Goal: Task Accomplishment & Management: Complete application form

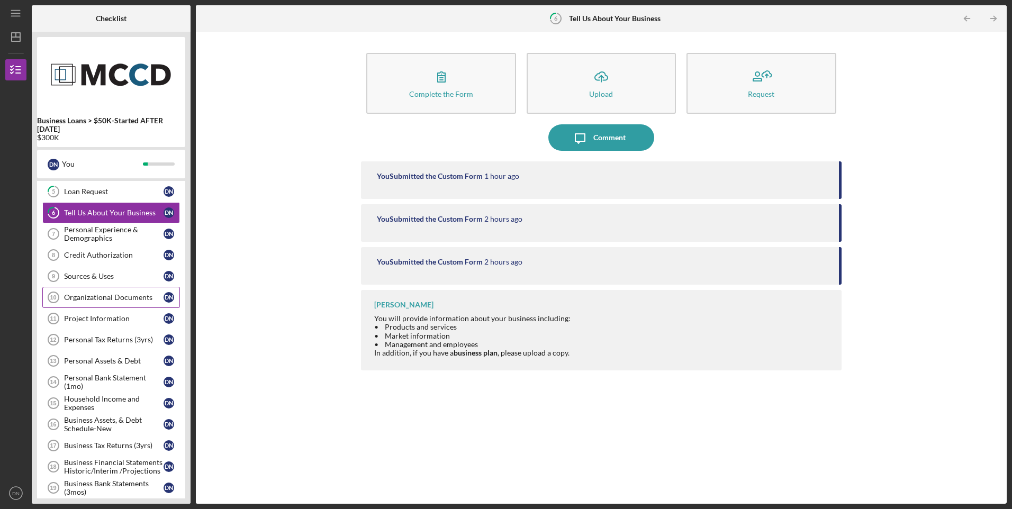
scroll to position [155, 0]
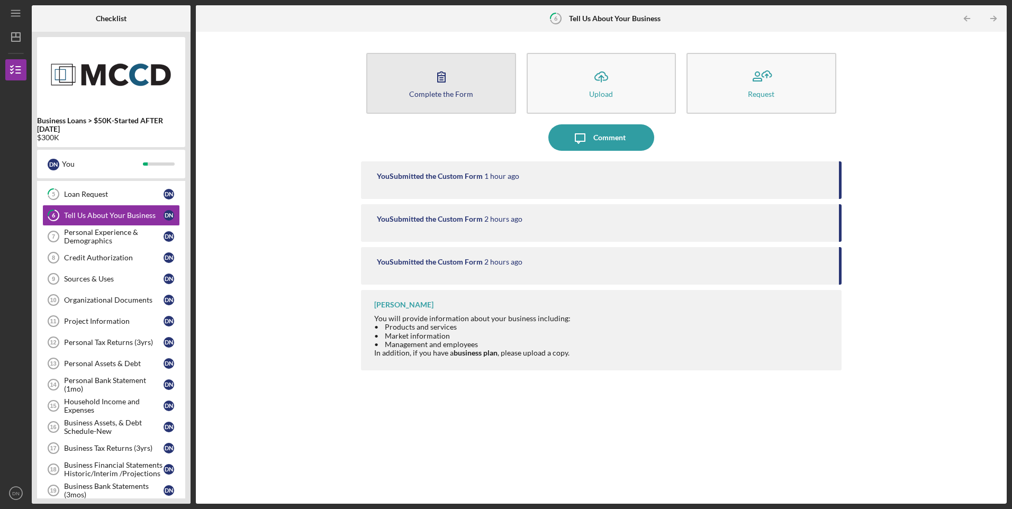
click at [444, 79] on icon "button" at bounding box center [441, 77] width 26 height 26
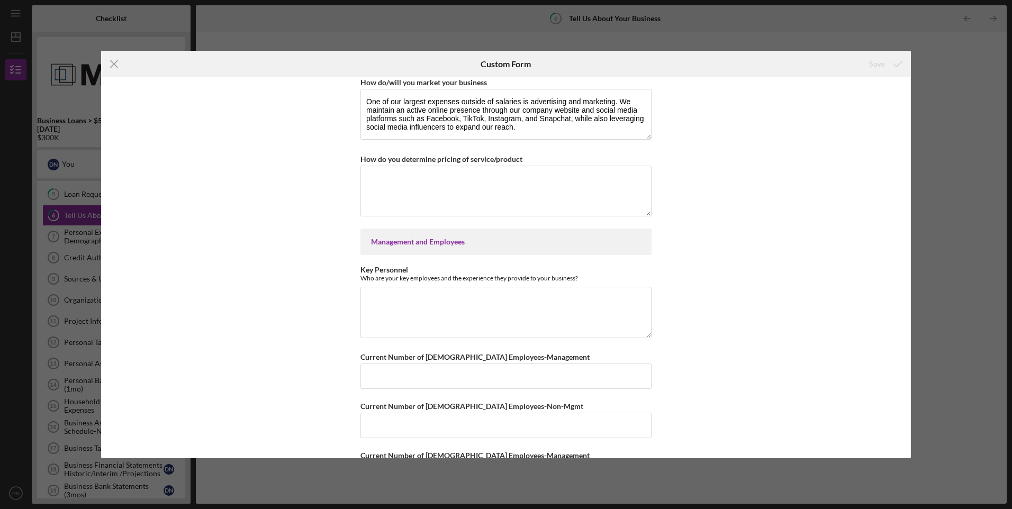
scroll to position [529, 0]
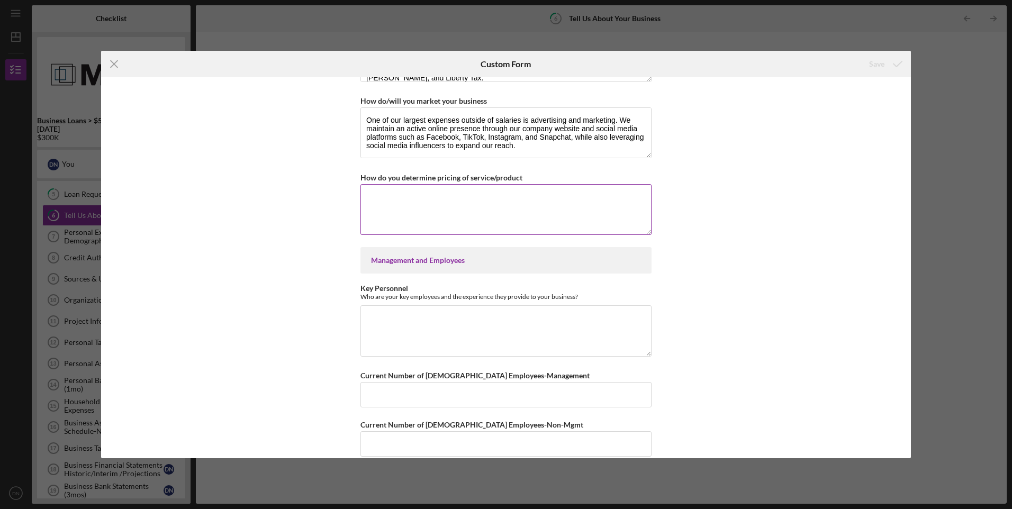
click at [441, 199] on textarea "How do you determine pricing of service/product" at bounding box center [505, 209] width 291 height 51
type textarea "W"
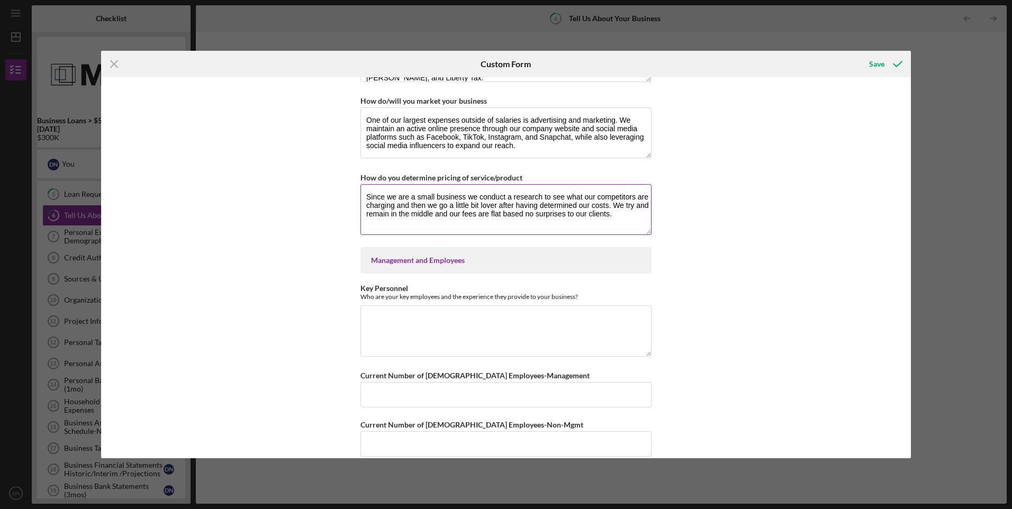
click at [452, 202] on textarea "Since we are a small business we conduct a research to see what our competitors…" at bounding box center [505, 209] width 291 height 51
drag, startPoint x: 364, startPoint y: 193, endPoint x: 622, endPoint y: 231, distance: 261.6
click at [622, 231] on textarea "Since we are a small business, we conduct research to see what our competitors …" at bounding box center [505, 209] width 291 height 51
type textarea "Since we are a small business, we conduct research to see what our competitors …"
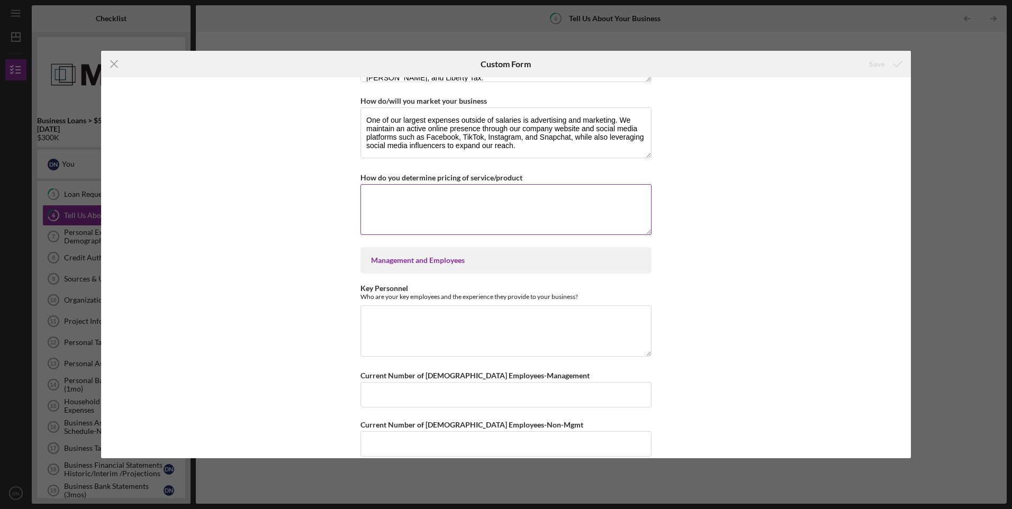
click at [373, 192] on textarea "How do you determine pricing of service/product" at bounding box center [505, 209] width 291 height 51
paste textarea "As a small business, we determine our pricing through careful market research, …"
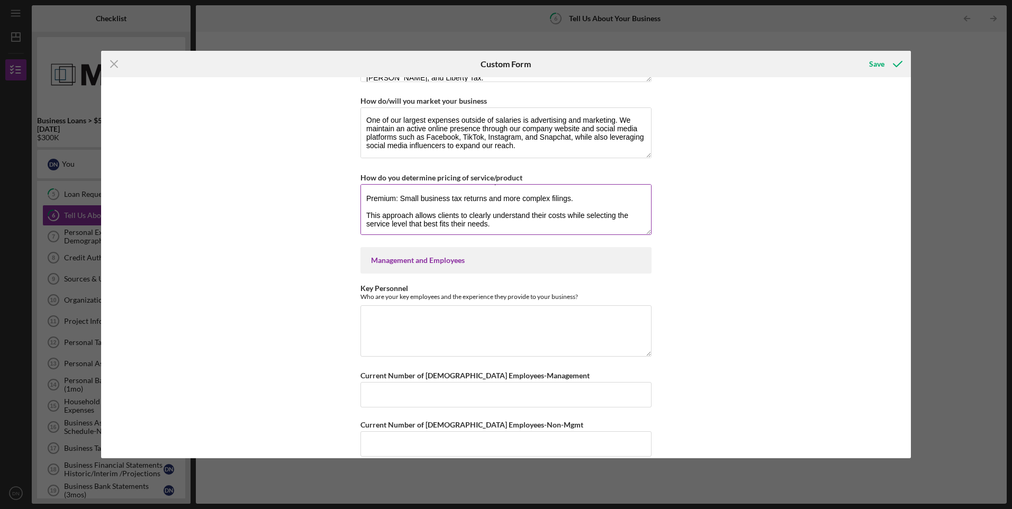
scroll to position [94, 0]
type textarea "As a small business, we determine our pricing through careful market research, …"
click at [877, 64] on div "Save" at bounding box center [876, 63] width 15 height 21
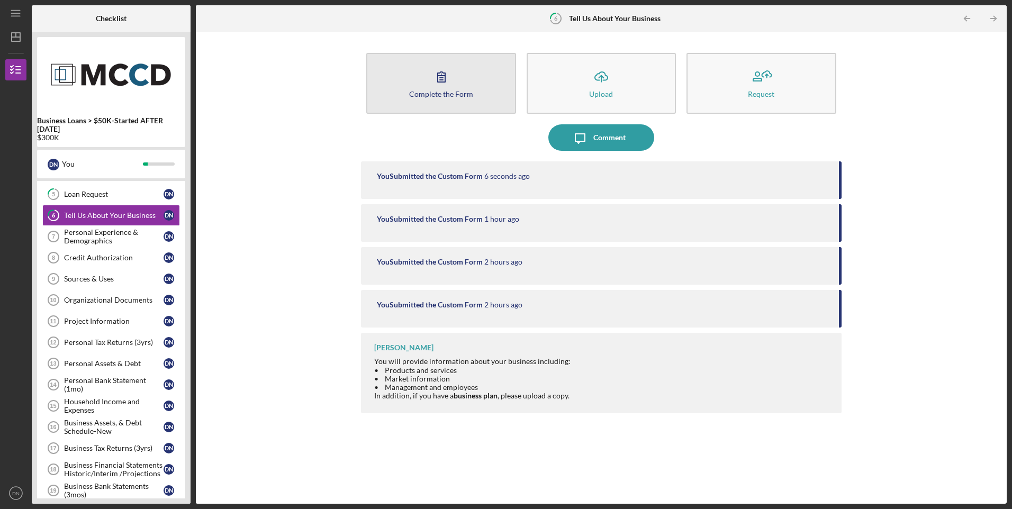
click at [444, 77] on icon "button" at bounding box center [441, 77] width 26 height 26
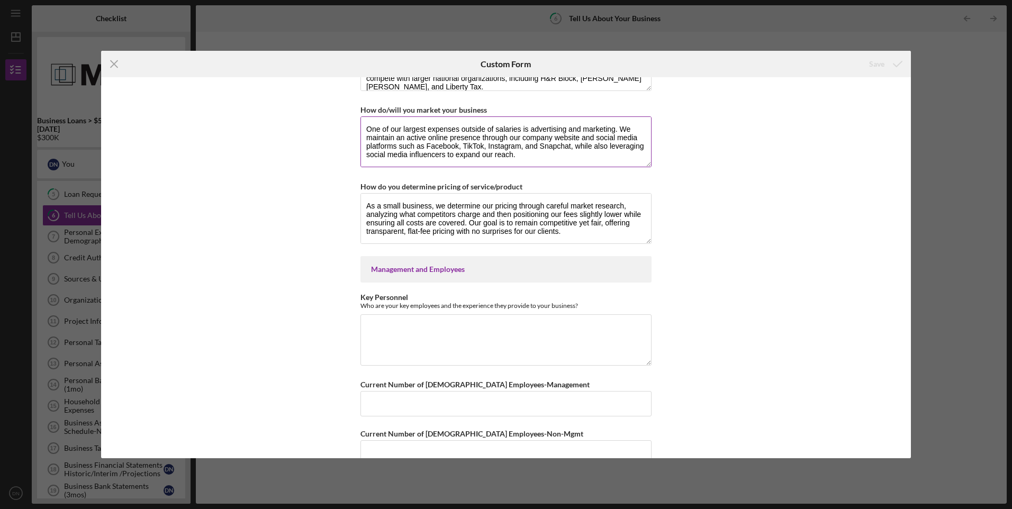
scroll to position [529, 0]
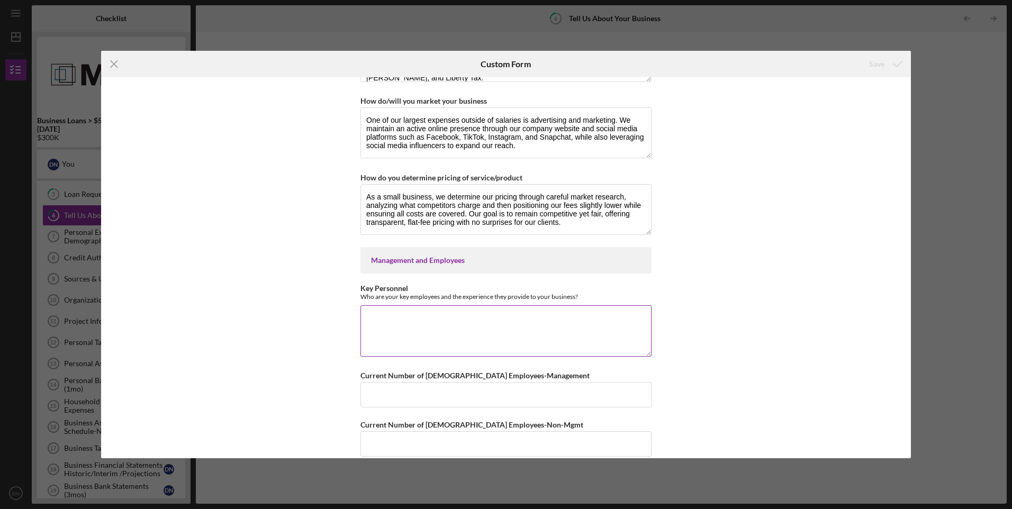
click at [410, 318] on textarea "Key Personnel" at bounding box center [505, 330] width 291 height 51
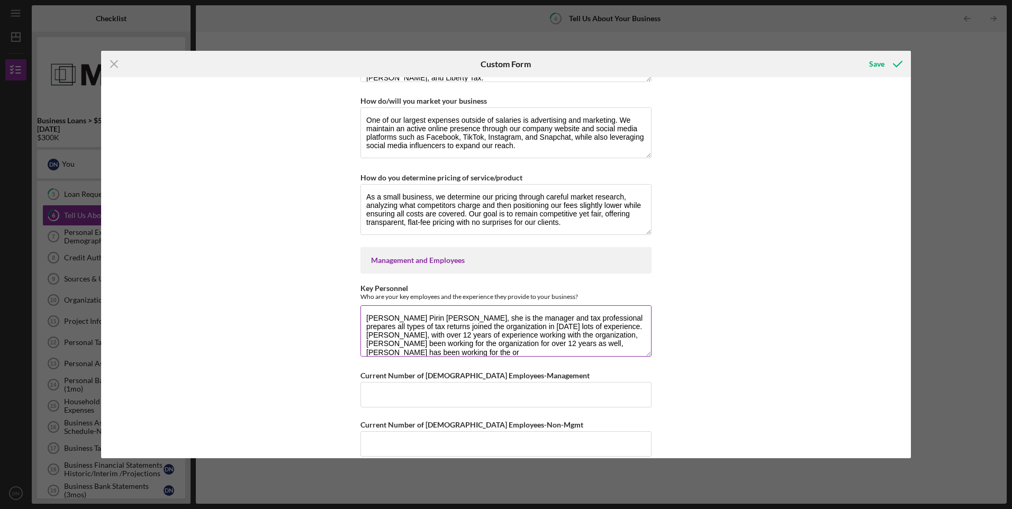
scroll to position [1, 0]
click at [580, 352] on textarea "[PERSON_NAME] Pirin [PERSON_NAME], she is the manager and tax professional prep…" at bounding box center [505, 330] width 291 height 51
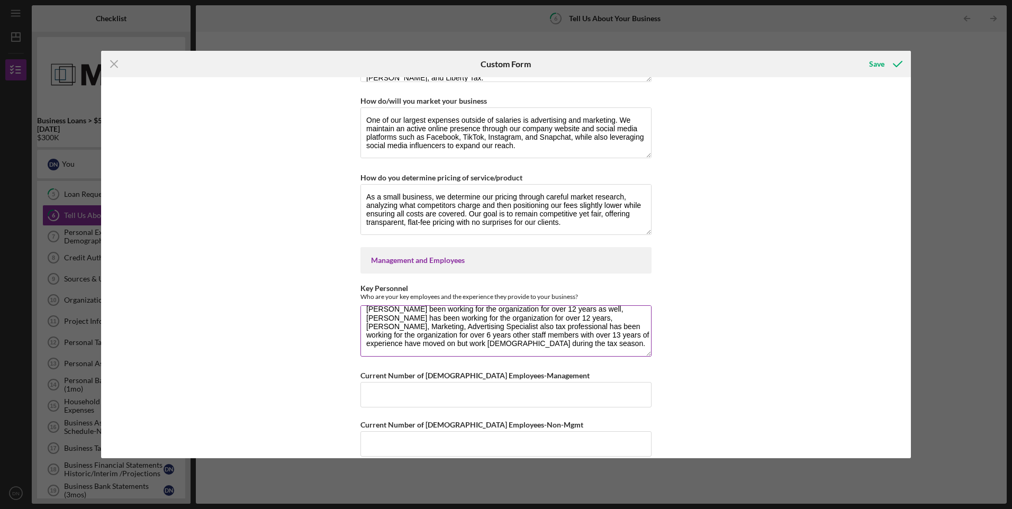
drag, startPoint x: 365, startPoint y: 317, endPoint x: 528, endPoint y: 350, distance: 166.8
click at [528, 350] on textarea "[PERSON_NAME] Pirin [PERSON_NAME], she is the manager and tax professional prep…" at bounding box center [505, 330] width 291 height 51
type textarea "[PERSON_NAME] Pirin [PERSON_NAME], she is the manager and tax professional prep…"
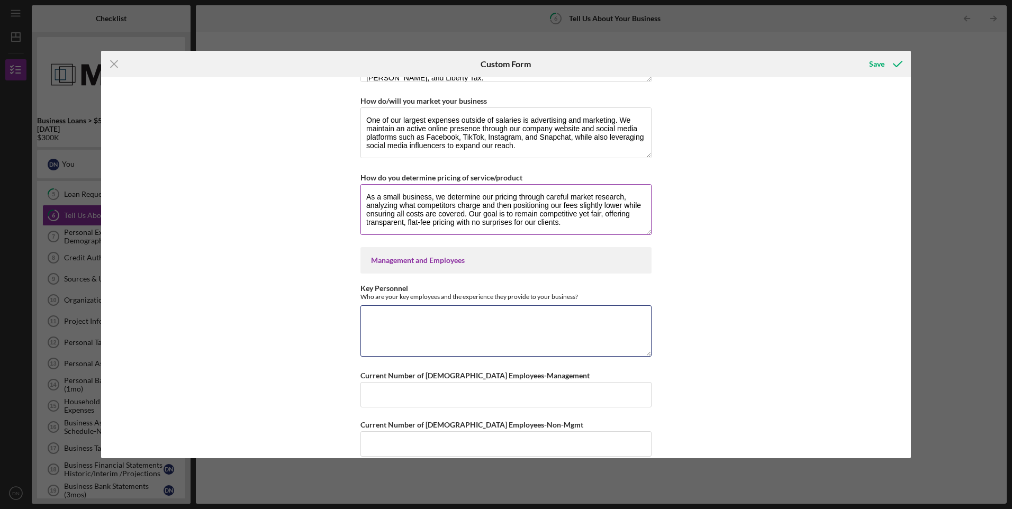
scroll to position [0, 0]
click at [372, 318] on textarea "Key Personnel" at bounding box center [505, 330] width 291 height 51
paste textarea "Loremipsu Dolor Sitame – Consect & Adi Elitseddoeiu Temporinc utlabo Etdolor’m …"
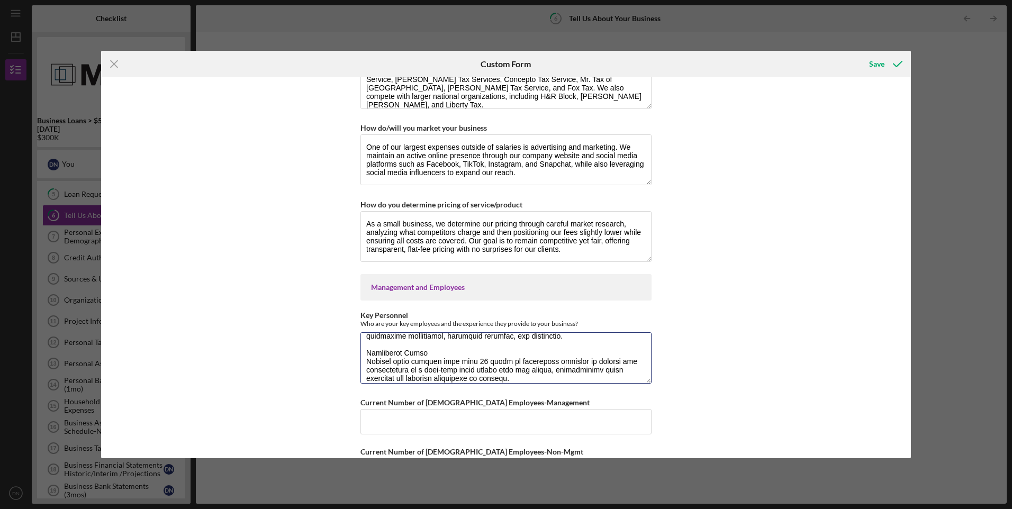
scroll to position [476, 0]
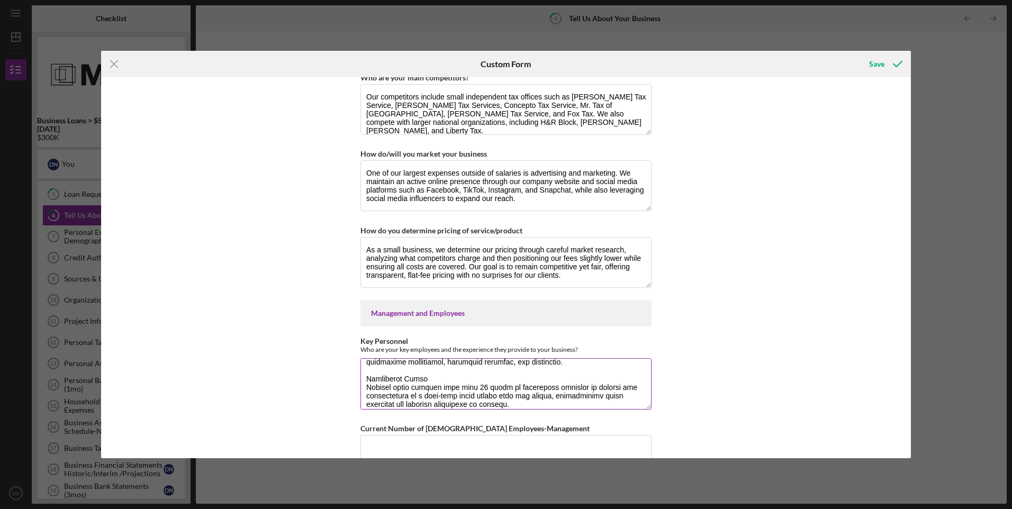
click at [549, 374] on textarea "Key Personnel" at bounding box center [505, 383] width 291 height 51
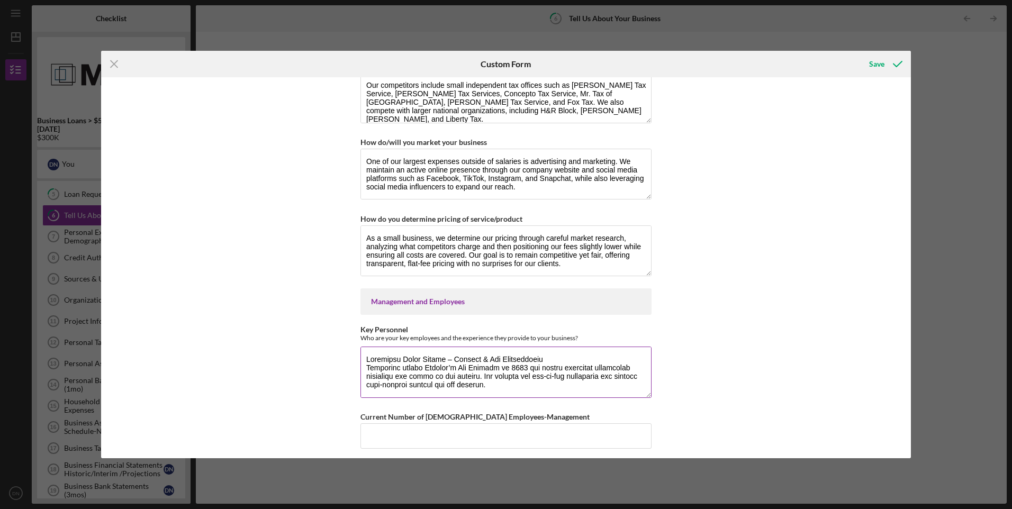
scroll to position [529, 0]
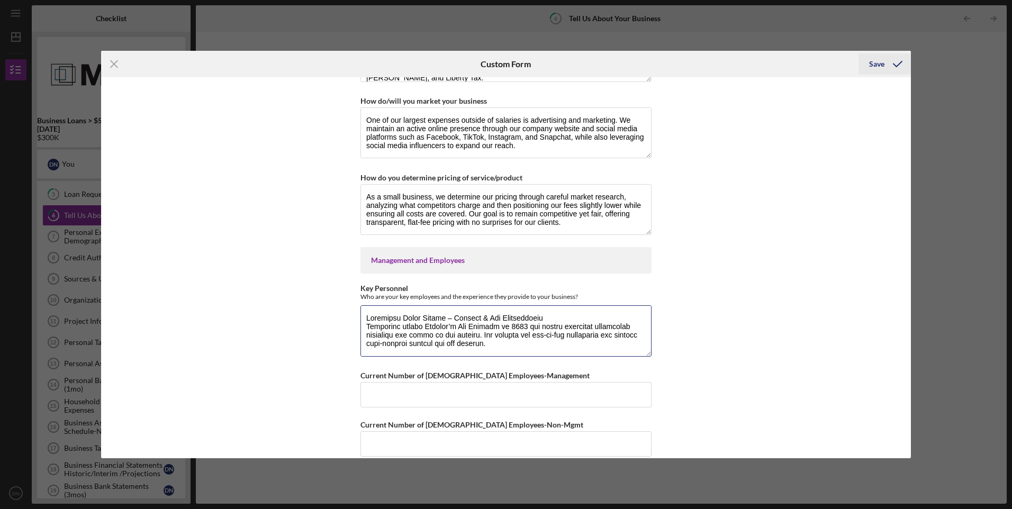
type textarea "Loremipsu Dolor Sitame – Consect & Adi Elitseddoeiu Temporinc utlabo Etdolor’m …"
click at [881, 64] on div "Save" at bounding box center [876, 63] width 15 height 21
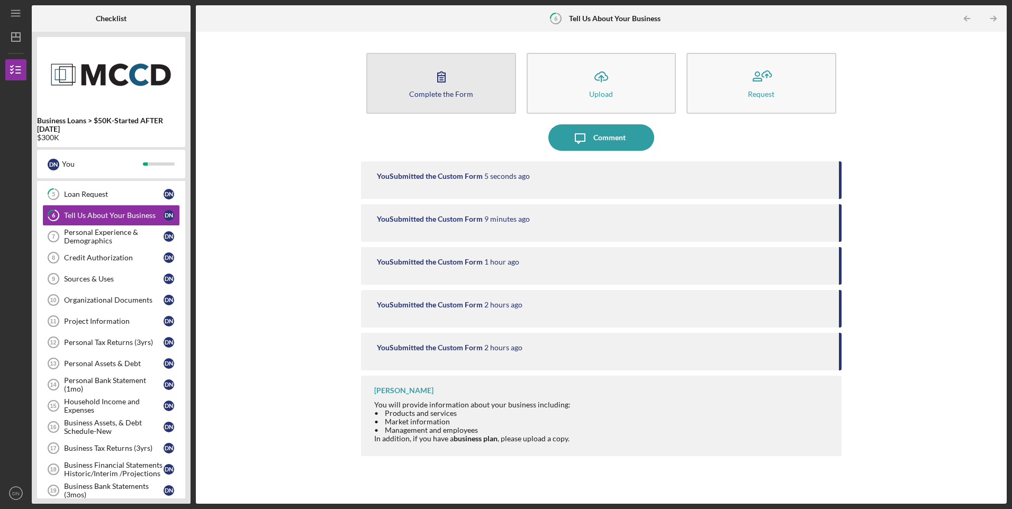
click at [440, 79] on icon "button" at bounding box center [441, 77] width 26 height 26
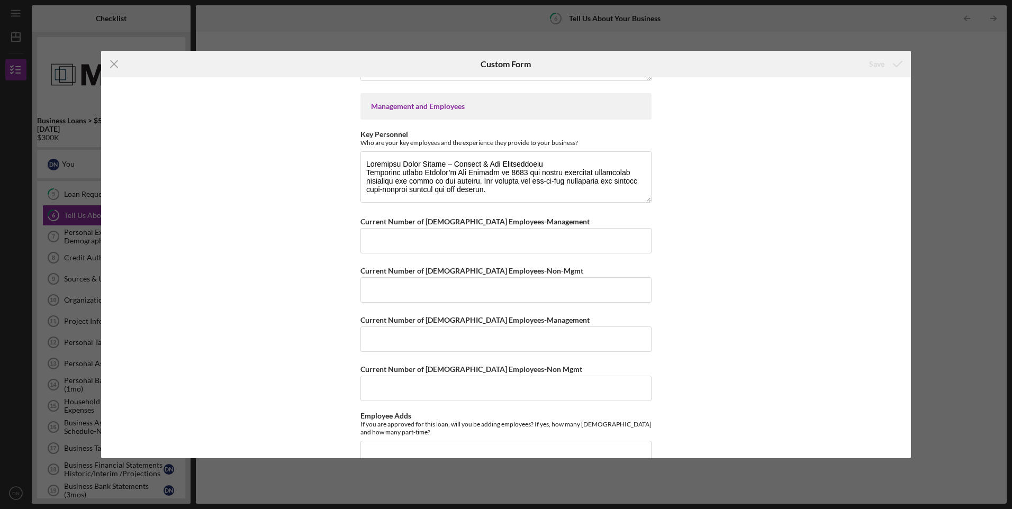
scroll to position [688, 0]
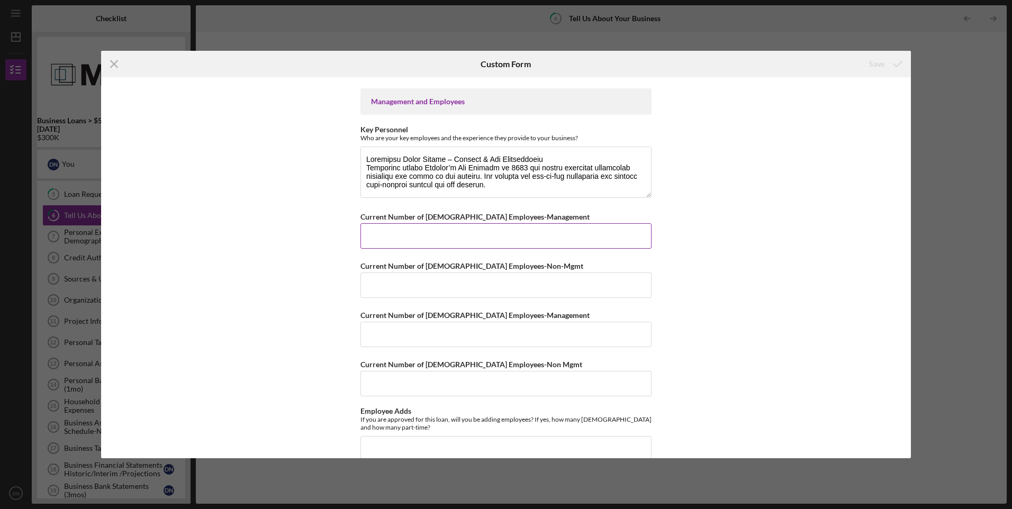
click at [413, 243] on input "Current Number of [DEMOGRAPHIC_DATA] Employees-Management" at bounding box center [505, 235] width 291 height 25
type input "3"
click at [385, 286] on input "Current Number of [DEMOGRAPHIC_DATA] Employees-Non-Mgmt" at bounding box center [505, 285] width 291 height 25
type input "6"
click at [420, 337] on input "Current Number of [DEMOGRAPHIC_DATA] Employees-Management" at bounding box center [505, 334] width 291 height 25
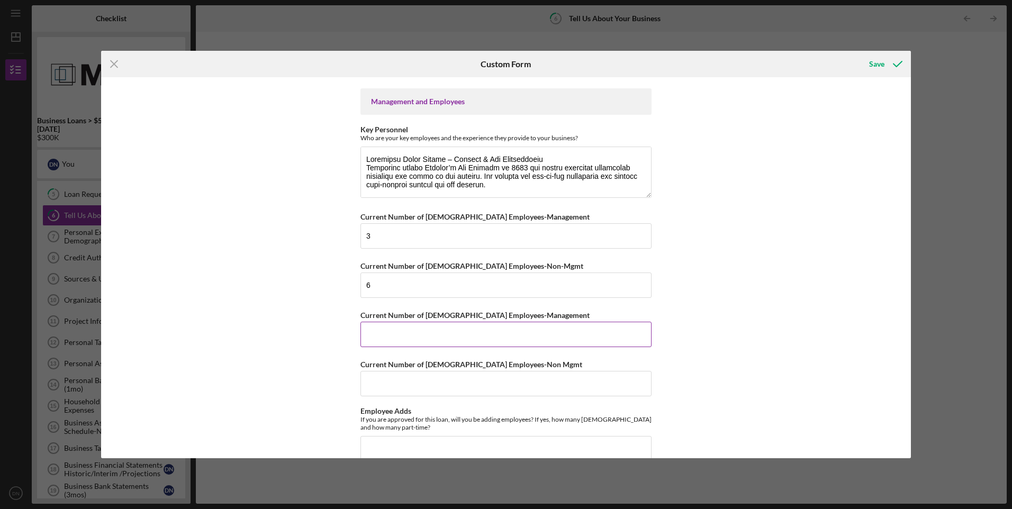
type input "1"
type input "2"
click at [423, 387] on input "Current Number of [DEMOGRAPHIC_DATA] Employees-Non Mgmt" at bounding box center [505, 383] width 291 height 25
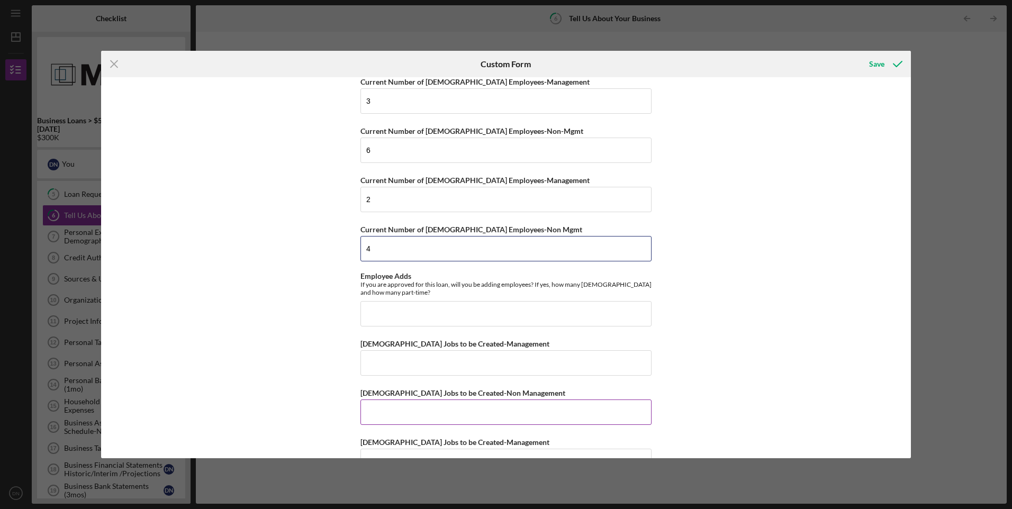
scroll to position [847, 0]
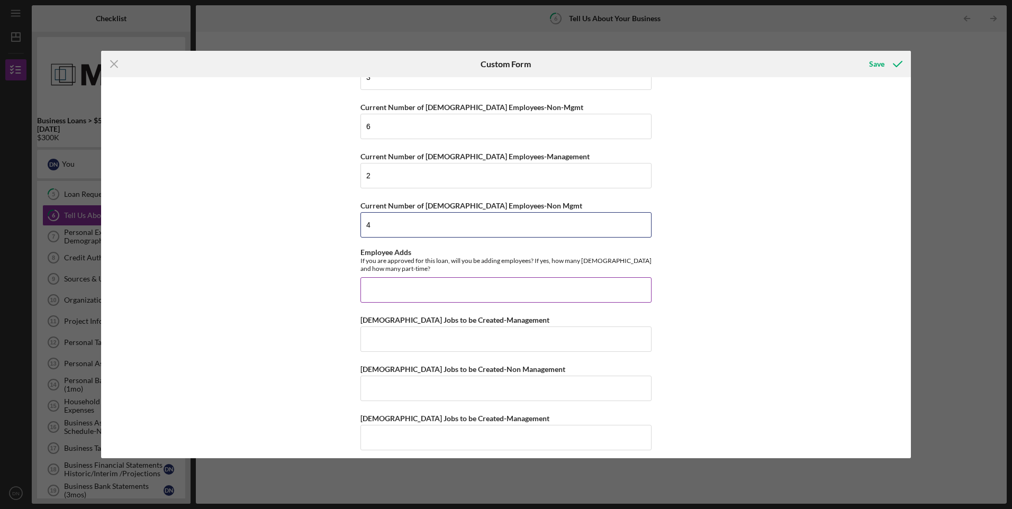
type input "4"
click at [421, 293] on input "Employee Adds" at bounding box center [505, 289] width 291 height 25
type input "4 [DEMOGRAPHIC_DATA] employees and 4 [DEMOGRAPHIC_DATA] employees"
click at [511, 340] on input "[DEMOGRAPHIC_DATA] Jobs to be Created-Management" at bounding box center [505, 339] width 291 height 25
type input "2"
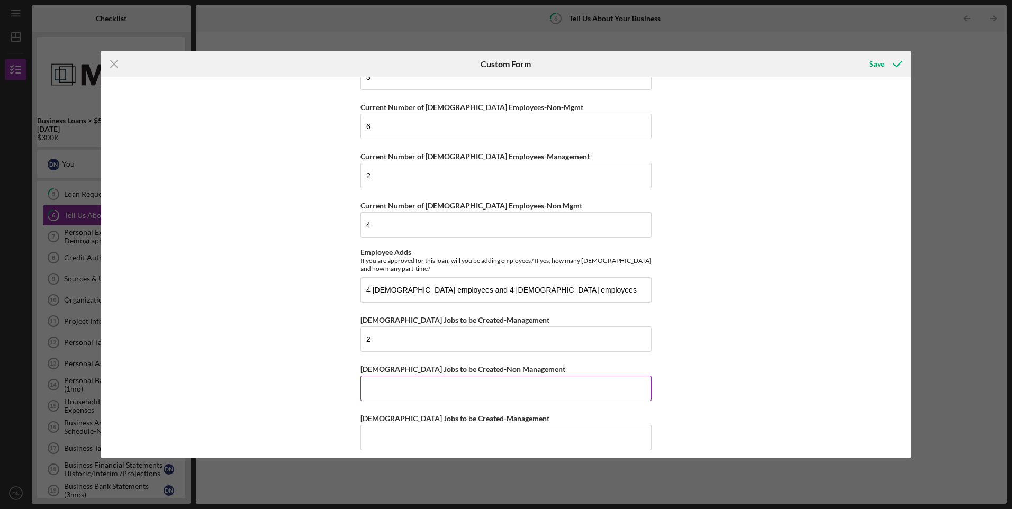
click at [471, 390] on input "[DEMOGRAPHIC_DATA] Jobs to be Created-Non Management" at bounding box center [505, 388] width 291 height 25
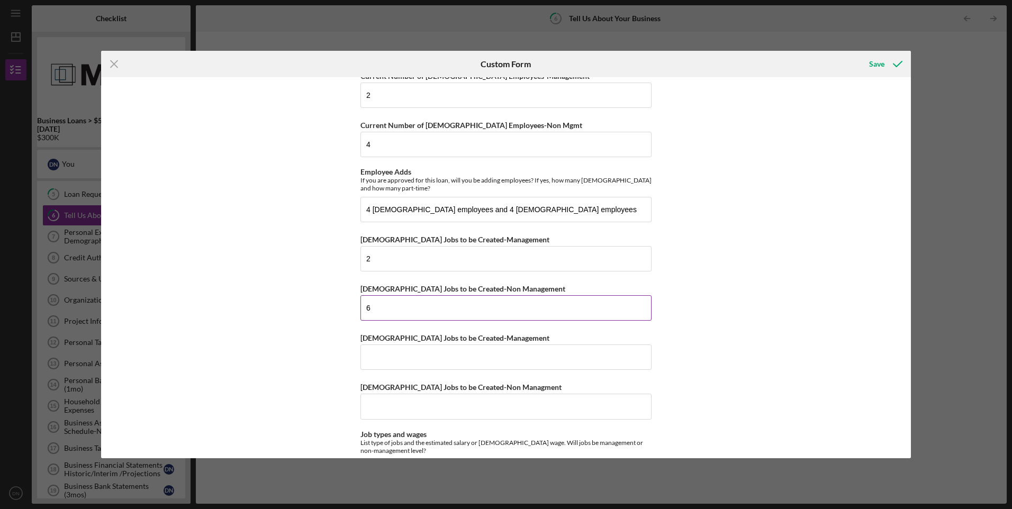
scroll to position [953, 0]
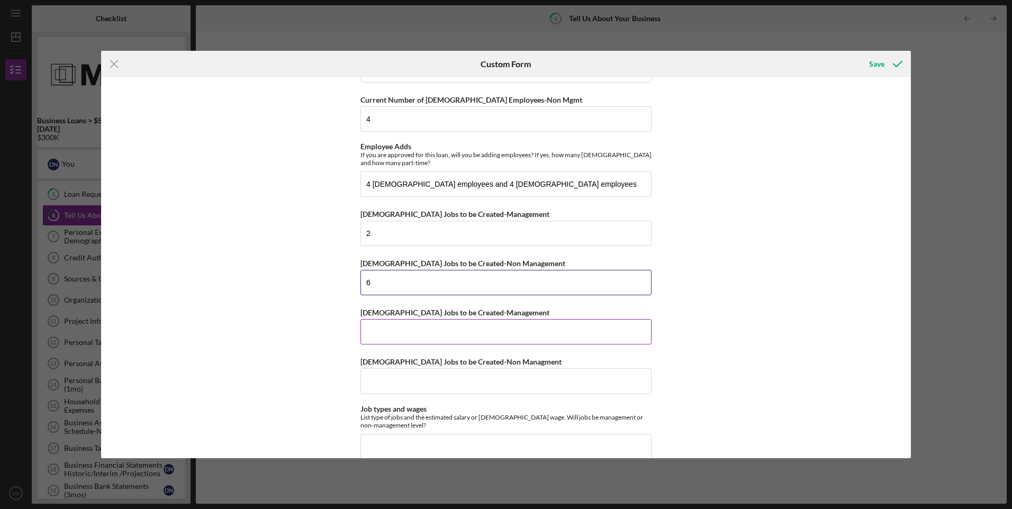
type input "6"
click at [409, 334] on input "[DEMOGRAPHIC_DATA] Jobs to be Created-Management" at bounding box center [505, 331] width 291 height 25
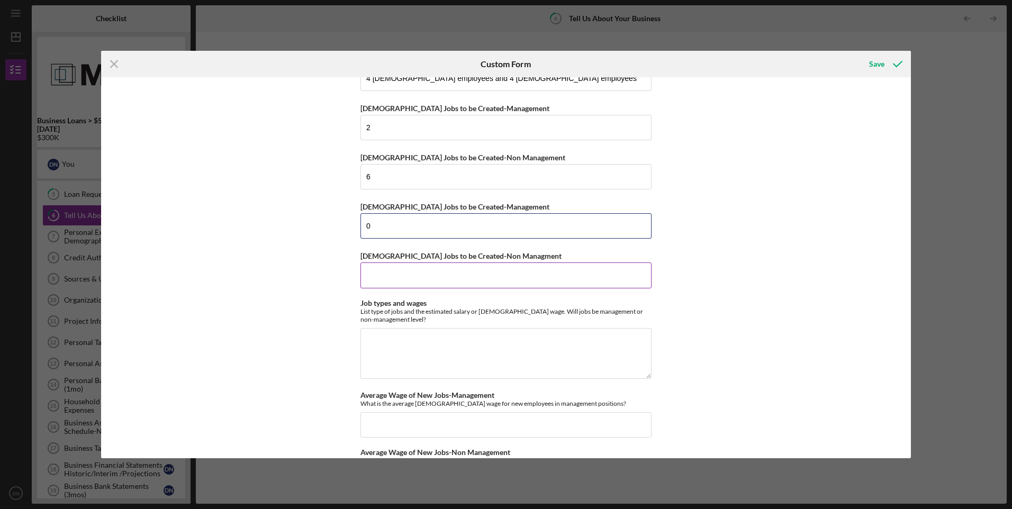
scroll to position [1006, 0]
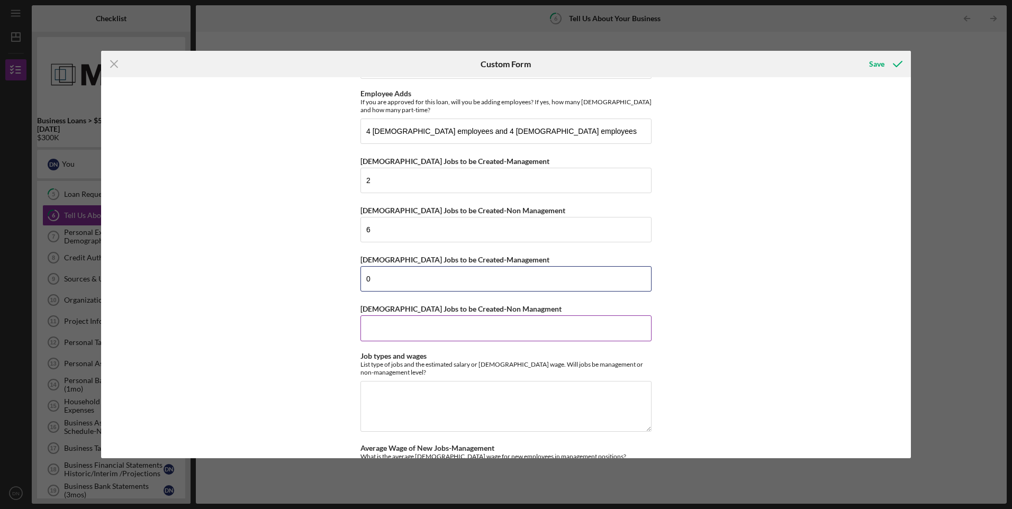
type input "0"
click at [384, 338] on input "[DEMOGRAPHIC_DATA] Jobs to be Created-Non Managment" at bounding box center [505, 327] width 291 height 25
type input "4"
click at [369, 230] on input "6" at bounding box center [505, 229] width 291 height 25
type input "2"
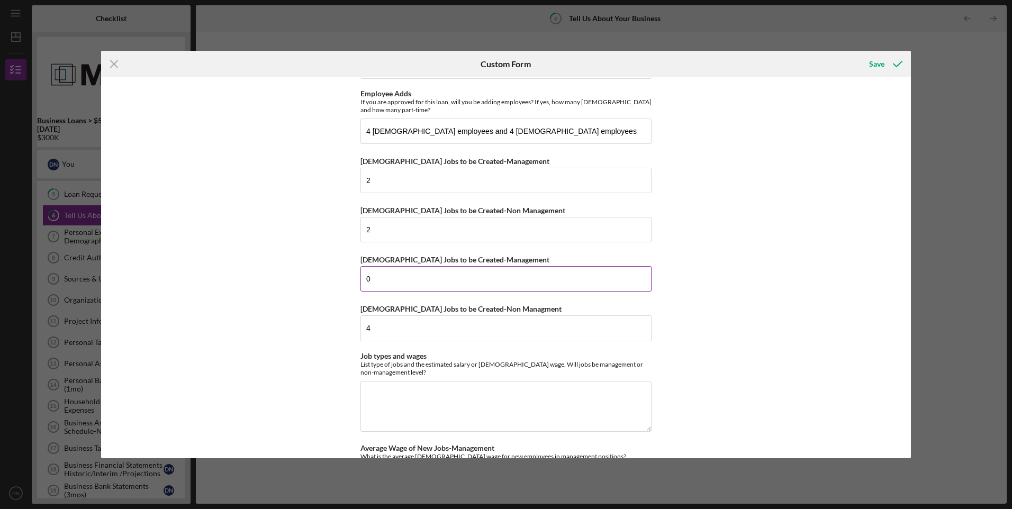
click at [369, 281] on input "0" at bounding box center [505, 278] width 291 height 25
type input "4"
type input "0"
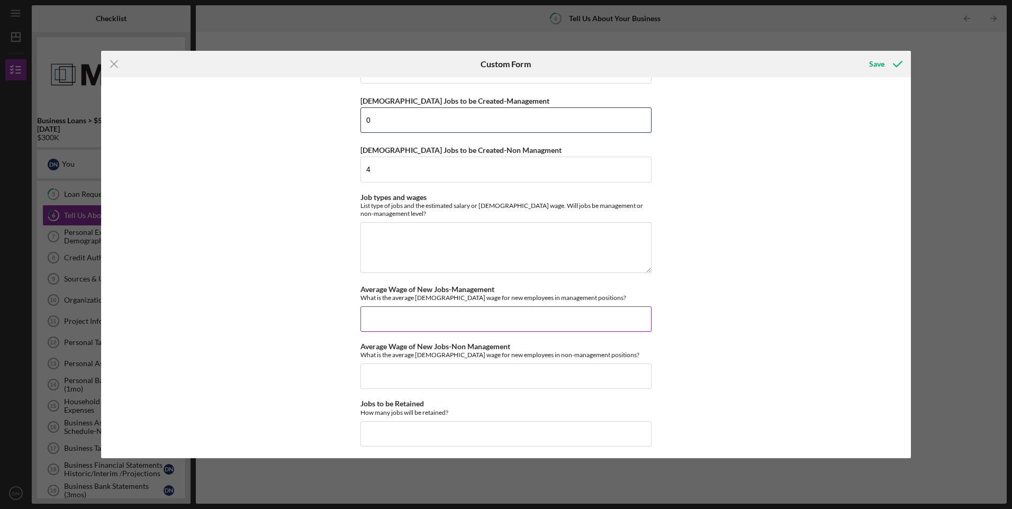
scroll to position [1168, 0]
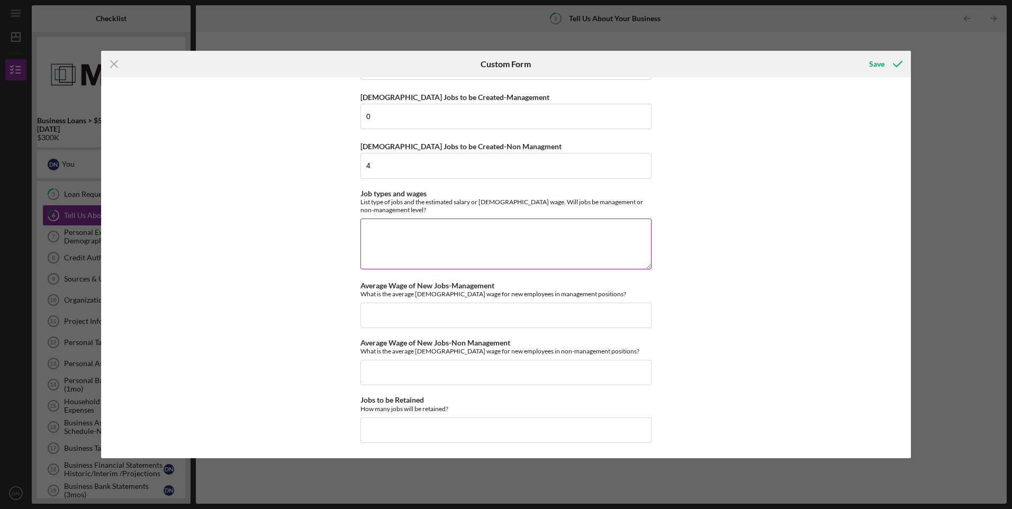
click at [383, 233] on textarea "Job types and wages" at bounding box center [505, 244] width 291 height 51
click at [420, 231] on textarea "Tax Professional and Receptionist" at bounding box center [505, 244] width 291 height 51
click at [422, 232] on textarea "Tax Professionals, Data Entry and Receptionist" at bounding box center [505, 244] width 291 height 51
click at [436, 232] on textarea "Tax Professionals $24/Hr, Data Entry and Receptionist" at bounding box center [505, 244] width 291 height 51
click at [569, 249] on textarea "Tax Professionals $25/Hr, Data Entry and Receptionist" at bounding box center [505, 244] width 291 height 51
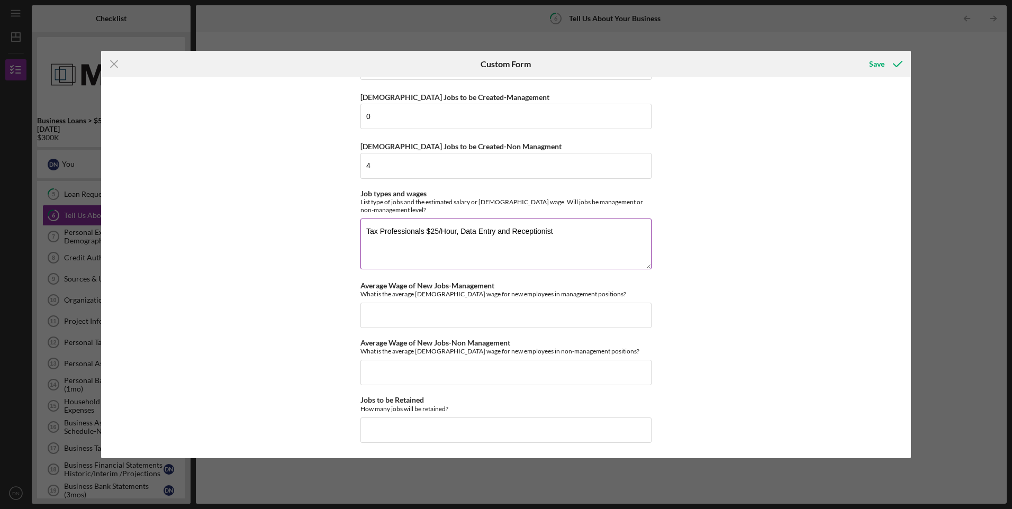
click at [495, 234] on textarea "Tax Professionals $25/Hour, Data Entry and Receptionist" at bounding box center [505, 244] width 291 height 51
click at [585, 232] on textarea "Tax Professionals $25/Hour, Data Entry $20/Hour and Receptionist" at bounding box center [505, 244] width 291 height 51
type textarea "Tax Professionals $25/Hour, Data Entry $20/Hour and Receptionist $20/Hr"
click at [384, 310] on input "Average Wage of New Jobs-Management" at bounding box center [505, 315] width 291 height 25
type input "$30"
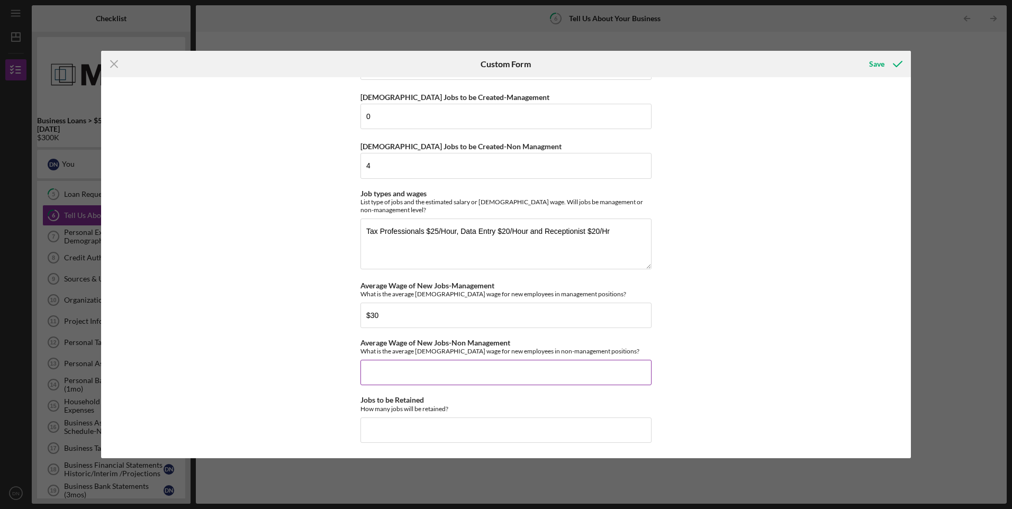
click at [428, 377] on input "Average Wage of New Jobs-Non Management" at bounding box center [505, 372] width 291 height 25
type input "$22.5"
click at [399, 428] on input "Jobs to be Retained" at bounding box center [505, 430] width 291 height 25
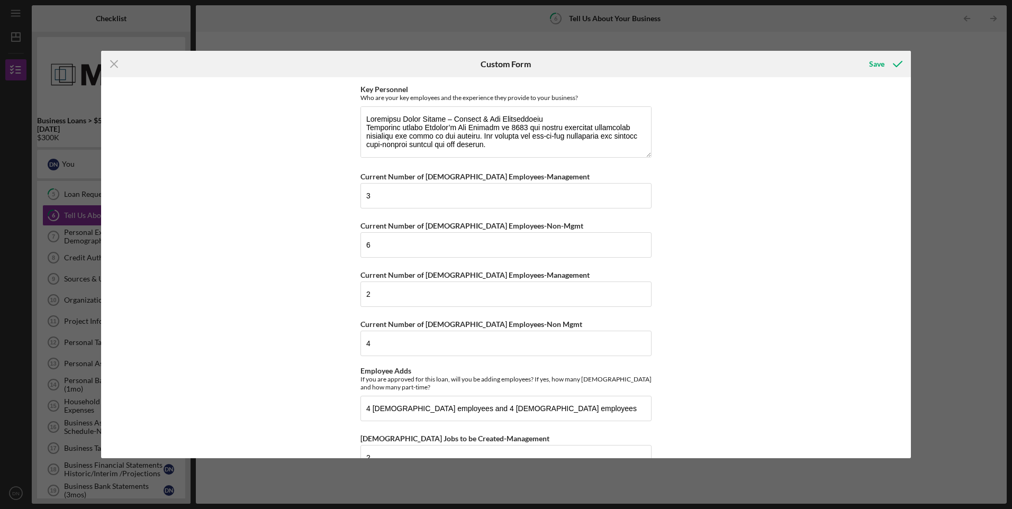
scroll to position [692, 0]
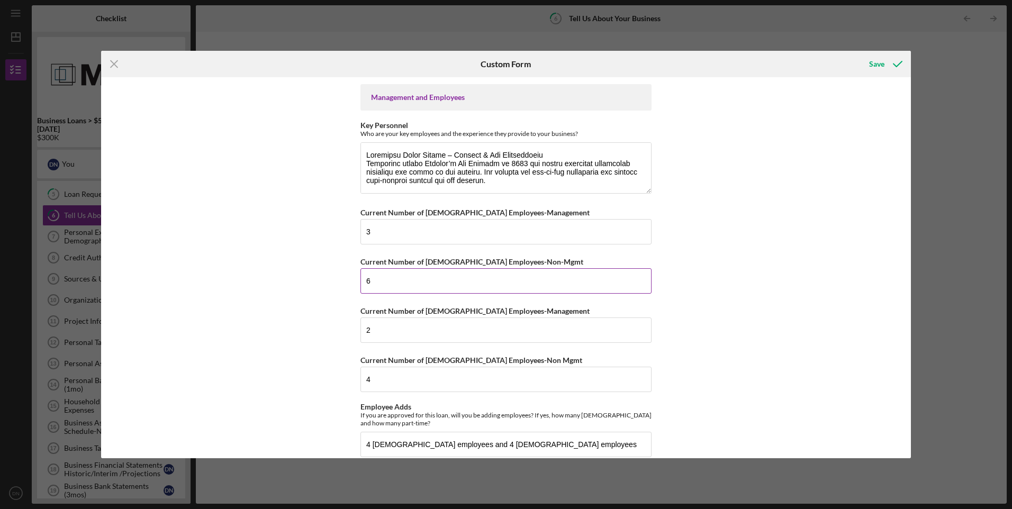
type input "11"
click at [369, 283] on input "6" at bounding box center [505, 280] width 291 height 25
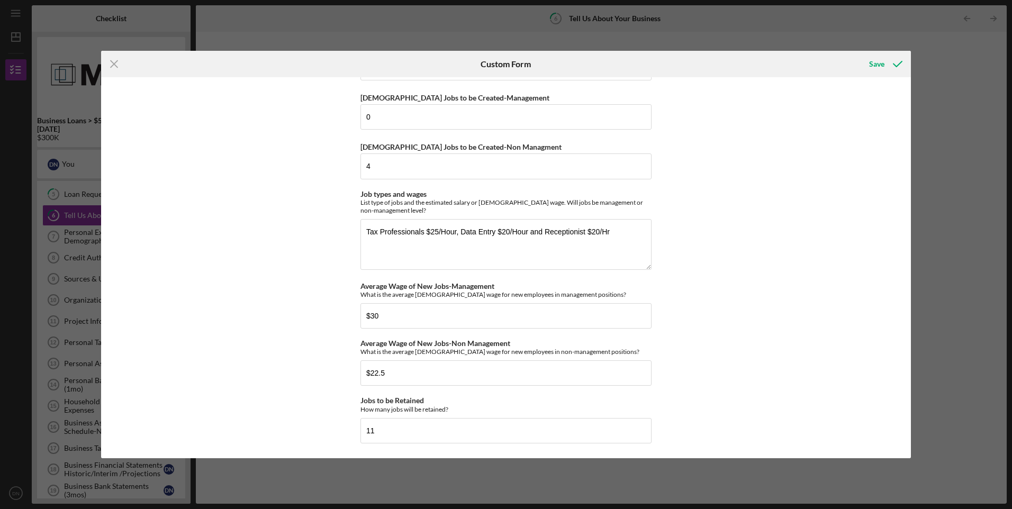
scroll to position [1168, 0]
type input "7"
click at [373, 431] on input "11" at bounding box center [505, 430] width 291 height 25
type input "10"
click at [880, 67] on div "Save" at bounding box center [876, 63] width 15 height 21
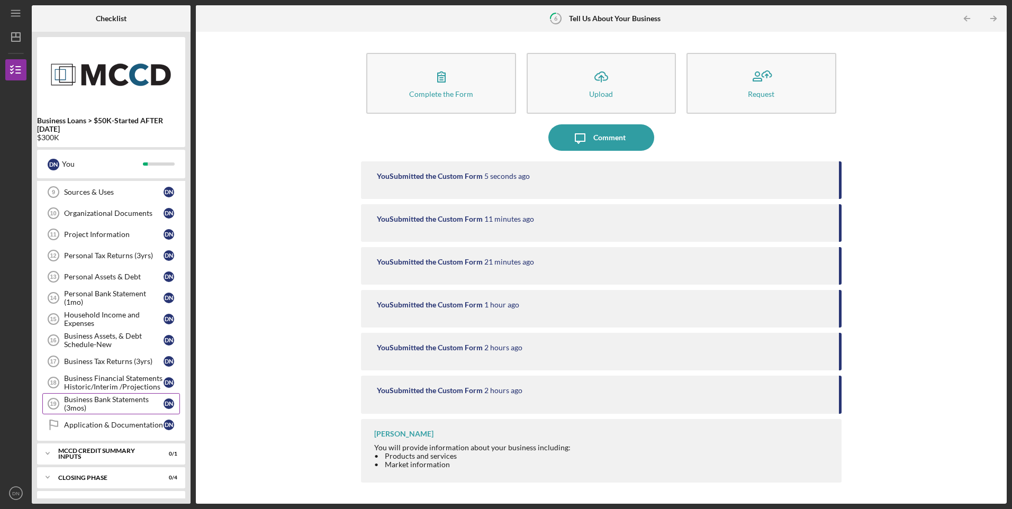
scroll to position [260, 0]
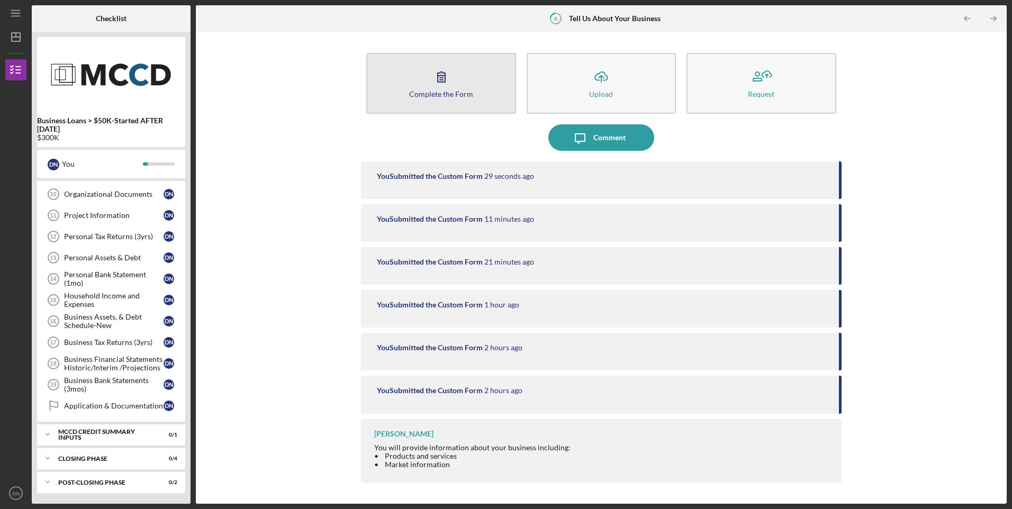
click at [442, 82] on icon "button" at bounding box center [441, 77] width 7 height 10
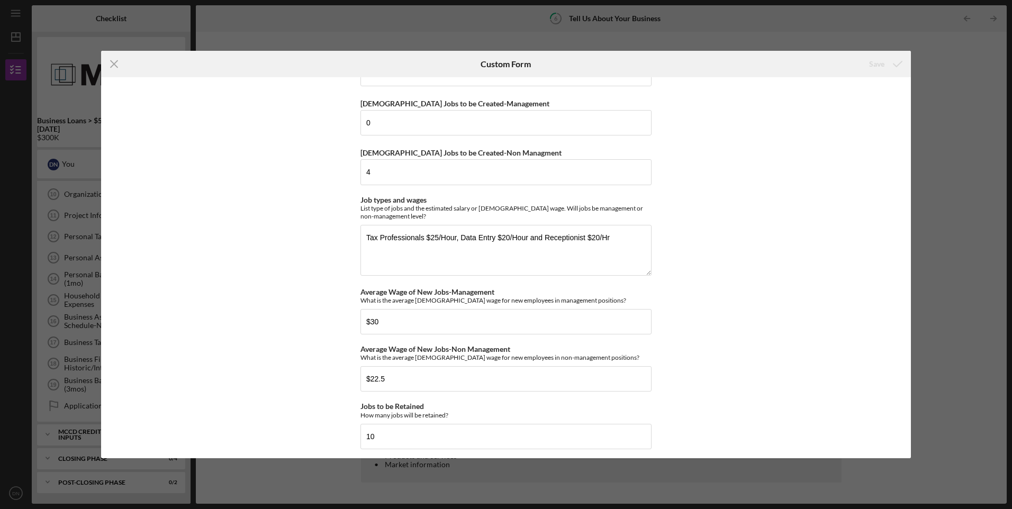
scroll to position [1168, 0]
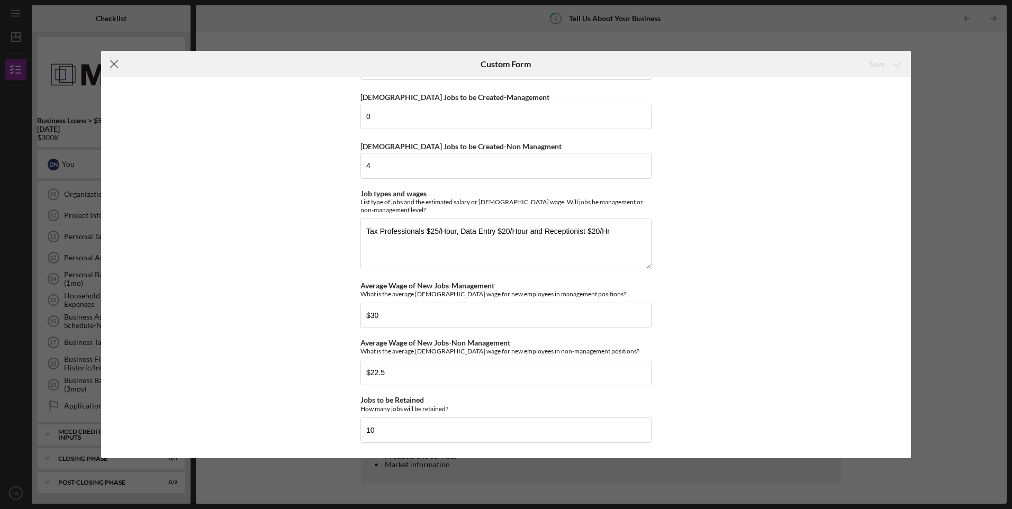
click at [116, 64] on icon "Icon/Menu Close" at bounding box center [114, 64] width 26 height 26
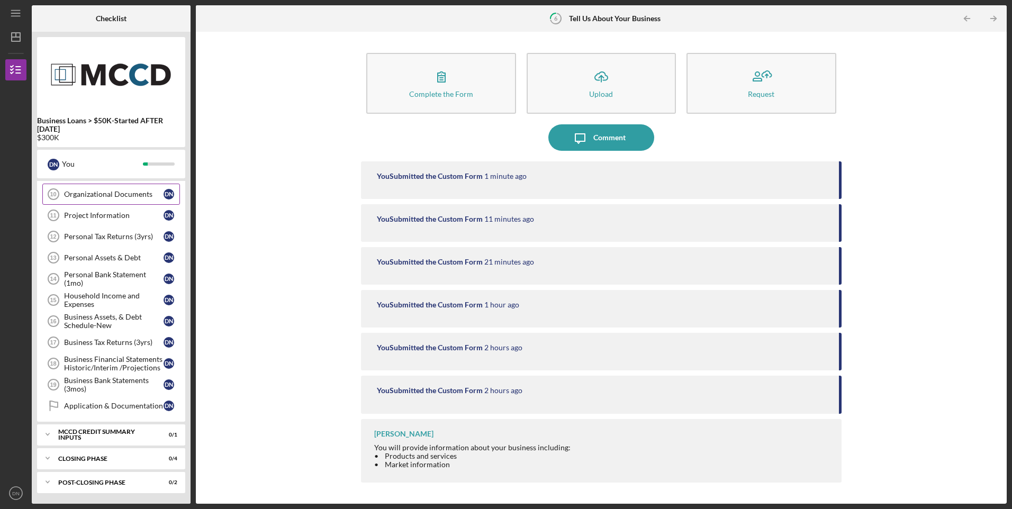
click at [92, 195] on div "Organizational Documents" at bounding box center [114, 194] width 100 height 8
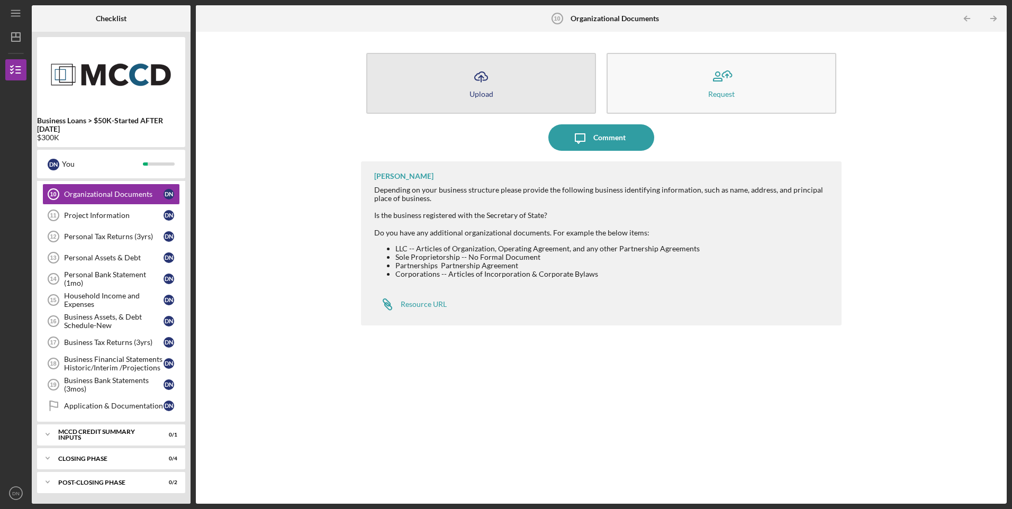
click at [482, 91] on div "Upload" at bounding box center [481, 94] width 24 height 8
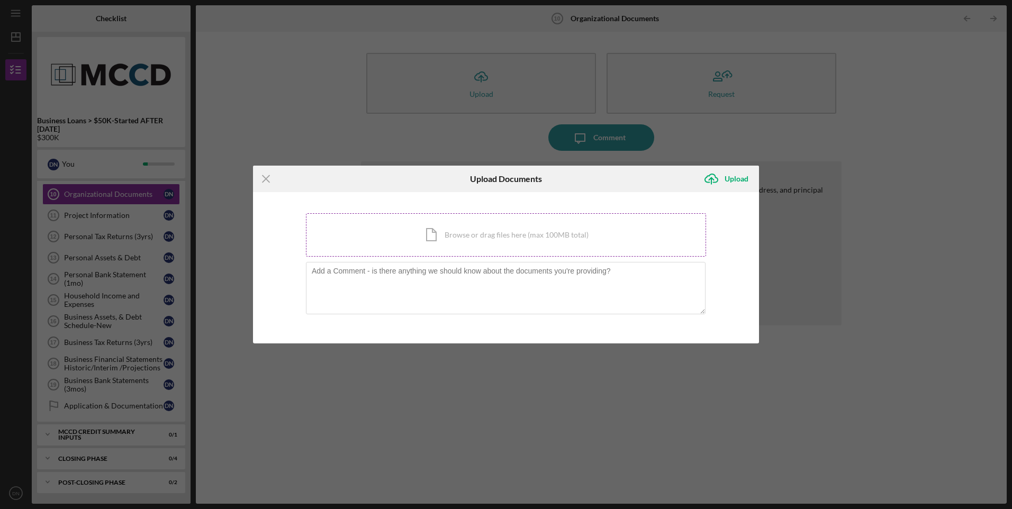
click at [437, 236] on div "Icon/Document Browse or drag files here (max 100MB total) Tap to choose files o…" at bounding box center [506, 234] width 400 height 43
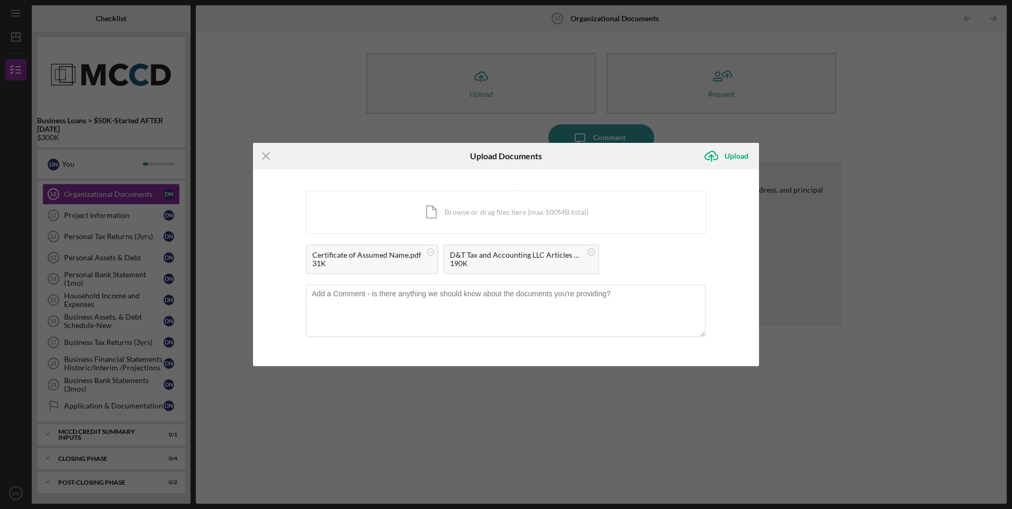
click at [341, 159] on div "Icon/Menu Close" at bounding box center [337, 156] width 169 height 26
click at [436, 212] on div "Icon/Document Browse or drag files here (max 100MB total) Tap to choose files o…" at bounding box center [506, 212] width 400 height 43
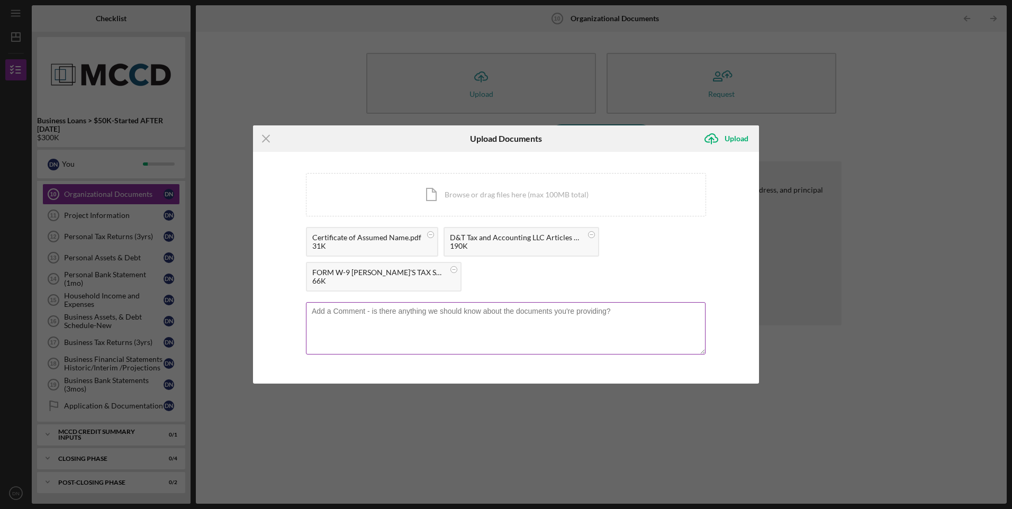
click at [335, 313] on textarea at bounding box center [506, 328] width 400 height 52
type textarea "The business is Registered in [US_STATE], and the current location is [STREET_A…"
click at [735, 138] on div "Upload" at bounding box center [737, 138] width 24 height 21
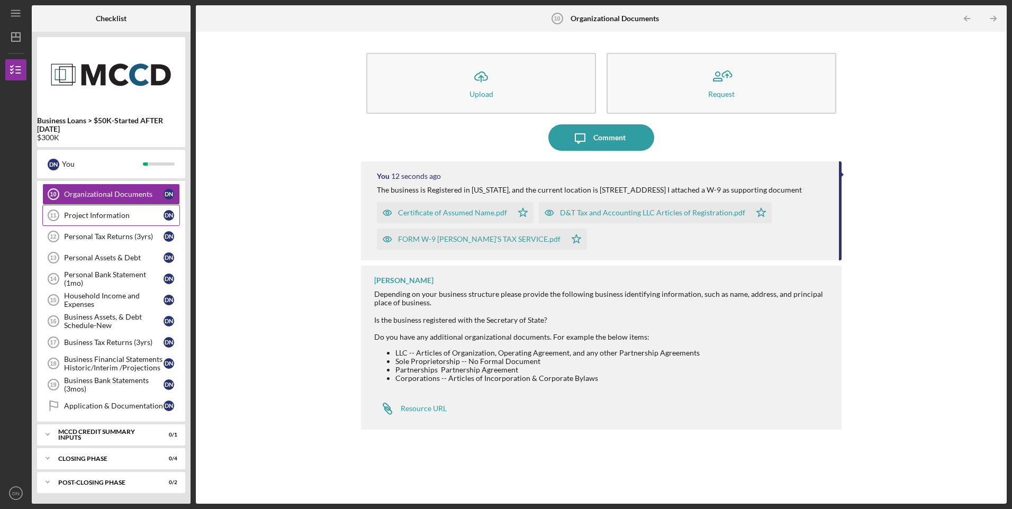
click at [103, 215] on div "Project Information" at bounding box center [114, 215] width 100 height 8
